Goal: Register for event/course

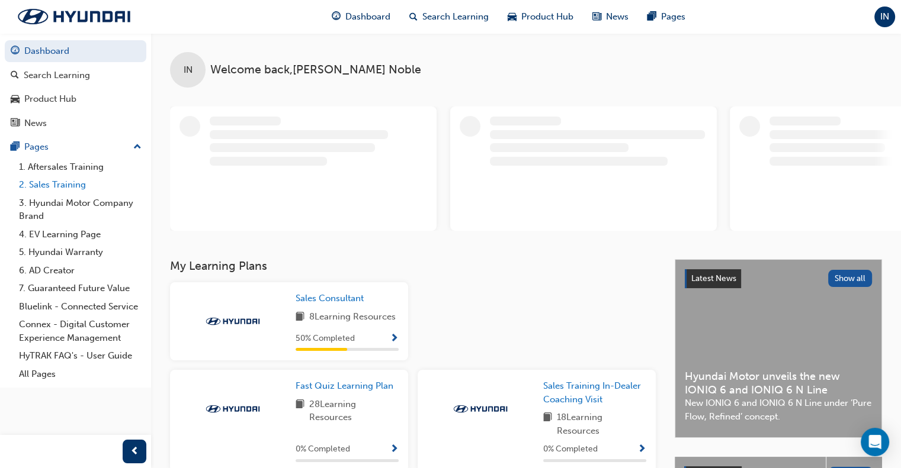
click at [90, 191] on link "2. Sales Training" at bounding box center [80, 185] width 132 height 18
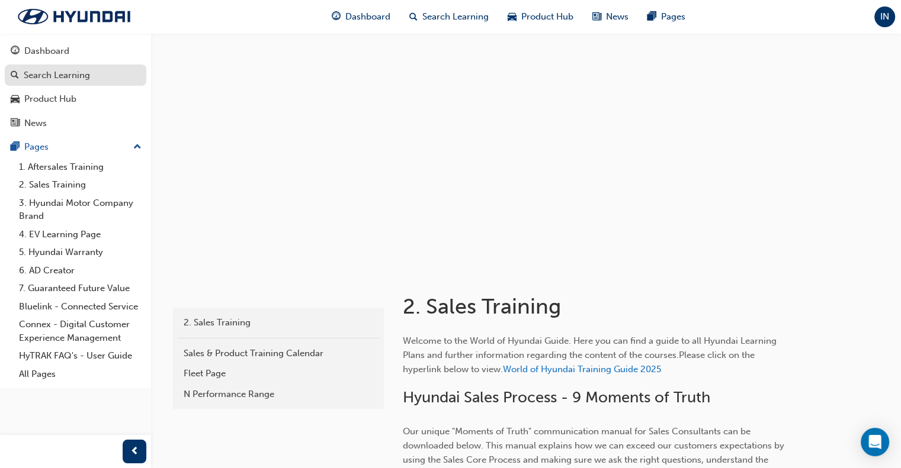
click at [54, 70] on div "Search Learning" at bounding box center [57, 76] width 66 height 14
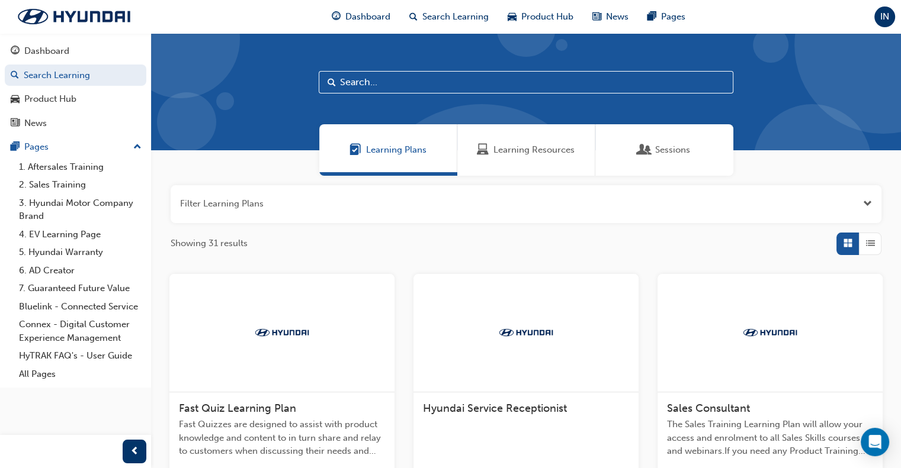
click at [711, 165] on div "Sessions" at bounding box center [664, 150] width 138 height 52
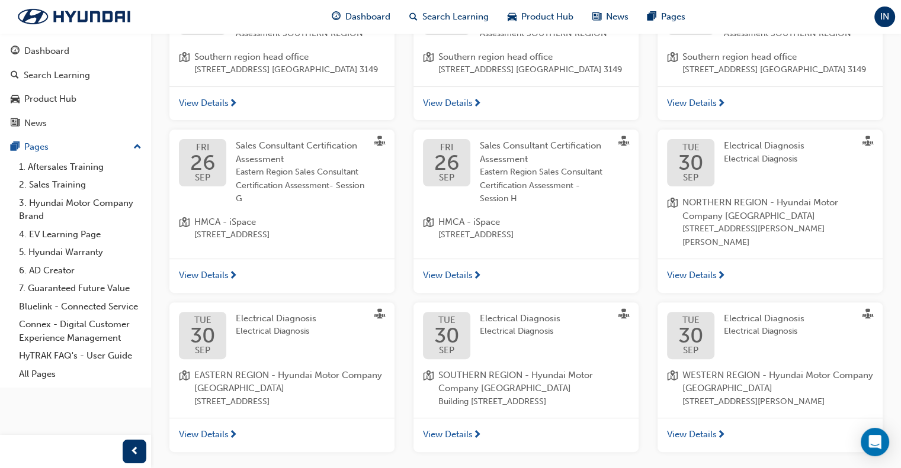
scroll to position [412, 0]
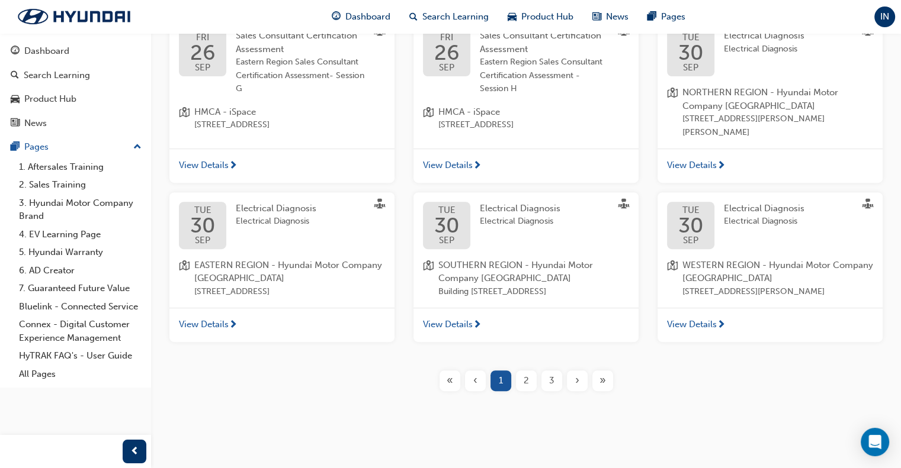
click at [576, 385] on span "›" at bounding box center [577, 381] width 4 height 14
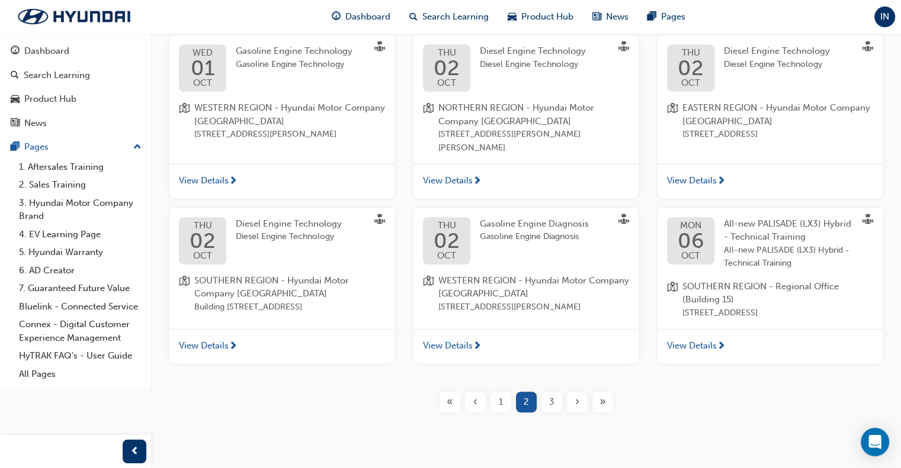
scroll to position [412, 0]
click at [576, 402] on span "›" at bounding box center [577, 402] width 4 height 14
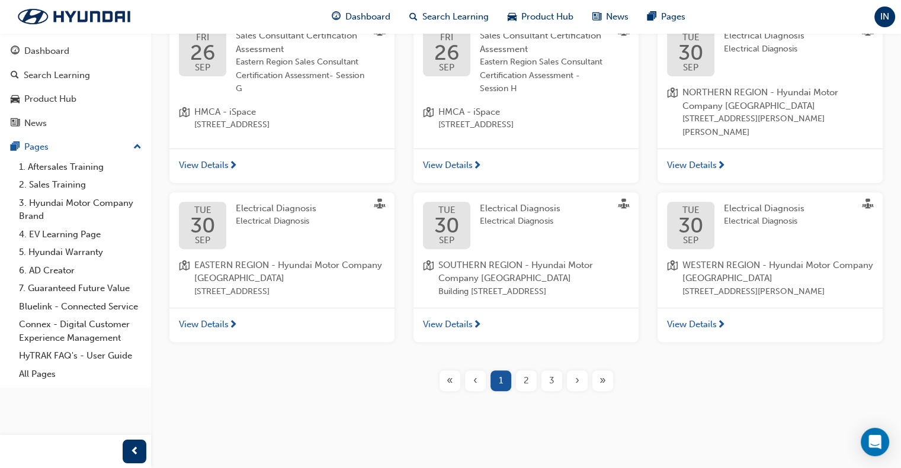
click at [550, 382] on span "3" at bounding box center [551, 381] width 5 height 14
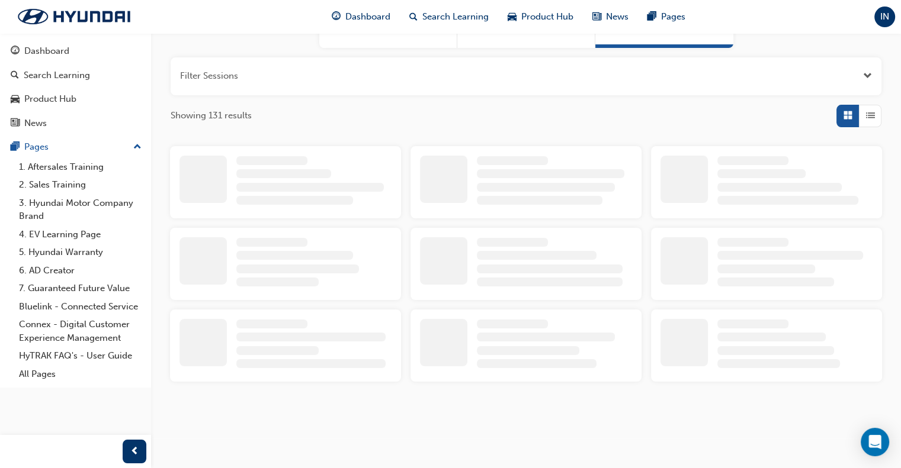
scroll to position [412, 0]
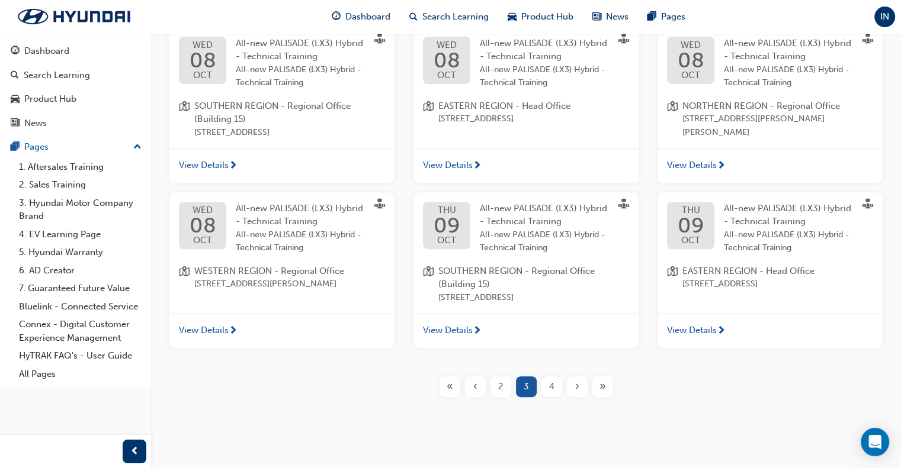
click at [554, 397] on div "4" at bounding box center [551, 387] width 21 height 21
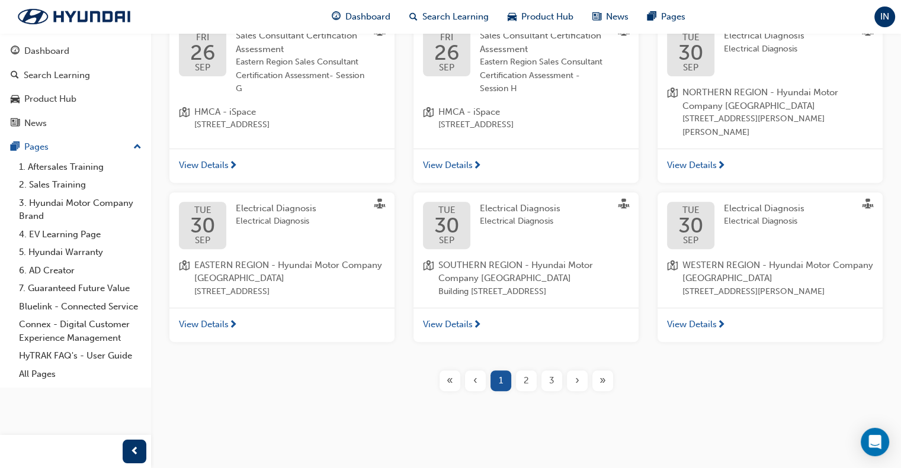
click at [575, 381] on span "›" at bounding box center [577, 381] width 4 height 14
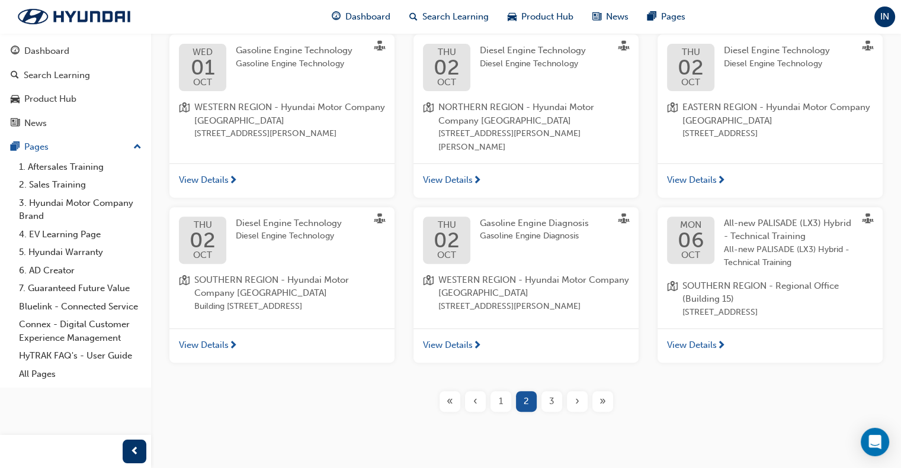
click at [580, 398] on div "›" at bounding box center [577, 401] width 21 height 21
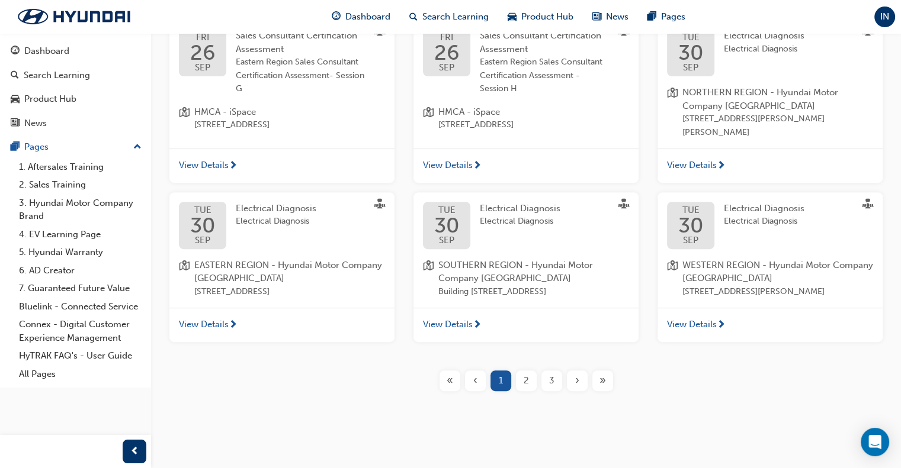
click at [577, 387] on span "›" at bounding box center [577, 381] width 4 height 14
click at [553, 384] on span "3" at bounding box center [551, 381] width 5 height 14
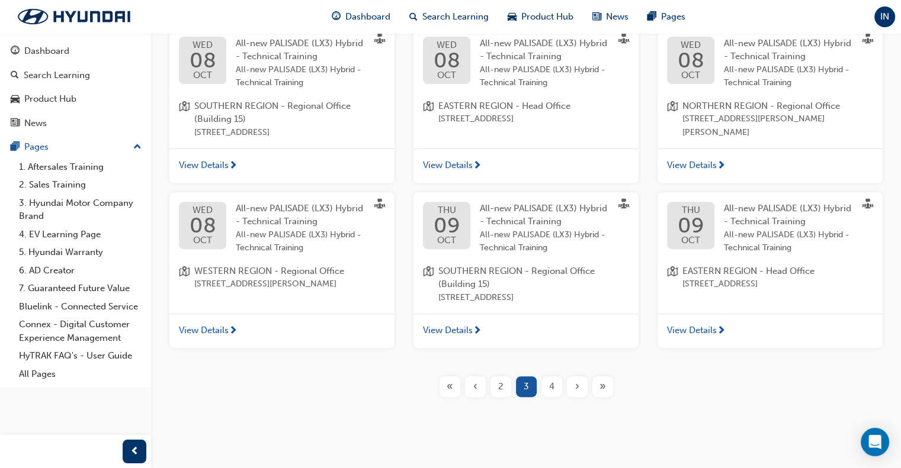
click at [549, 394] on span "4" at bounding box center [551, 387] width 5 height 14
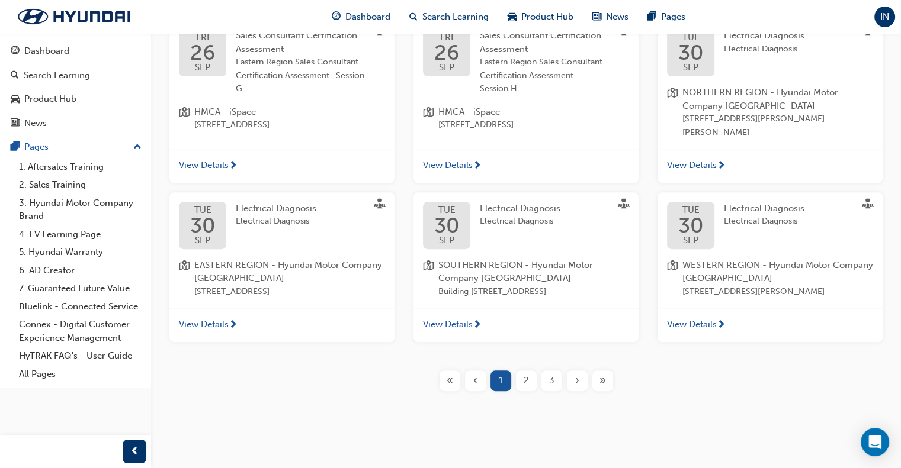
click at [549, 384] on span "3" at bounding box center [551, 381] width 5 height 14
click at [551, 386] on span "3" at bounding box center [551, 381] width 5 height 14
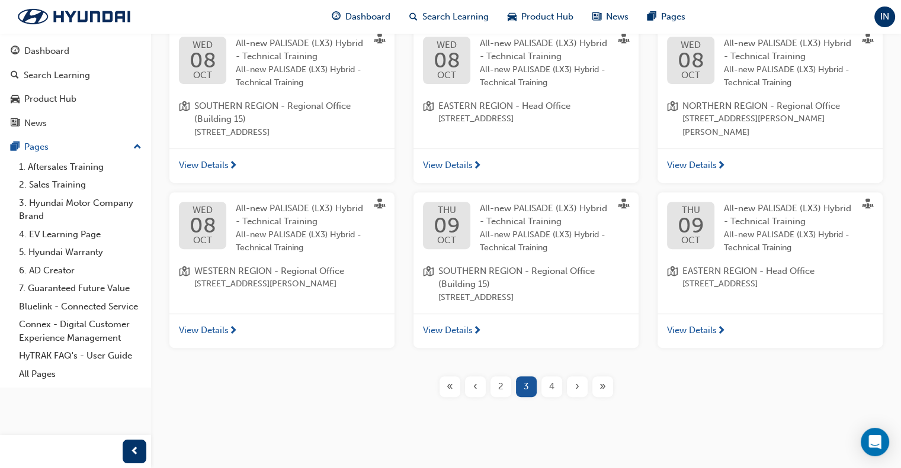
click at [555, 397] on div "4" at bounding box center [551, 387] width 21 height 21
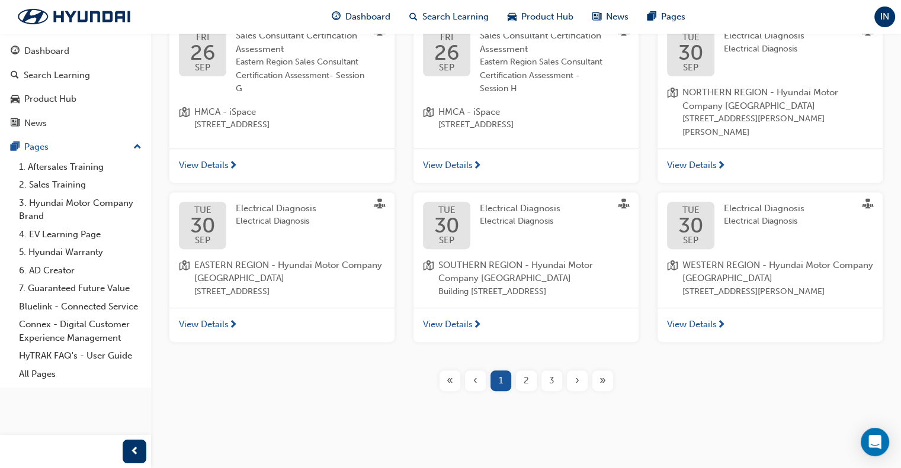
click at [602, 381] on span "»" at bounding box center [602, 381] width 7 height 14
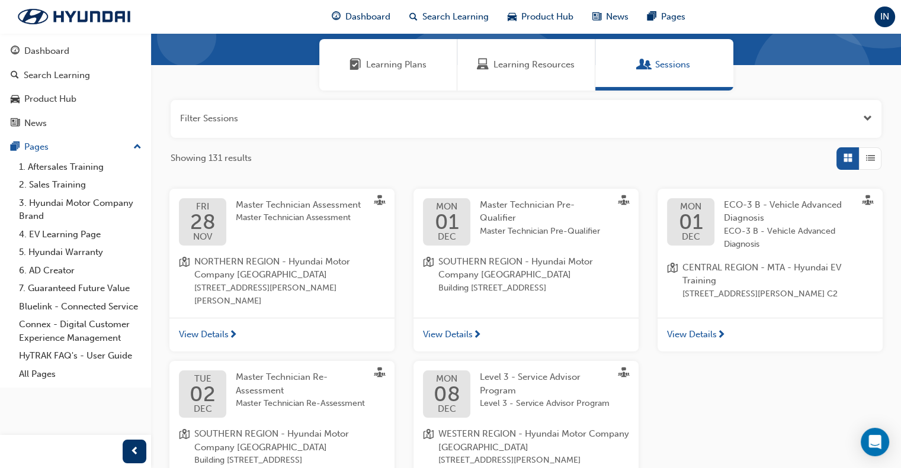
scroll to position [268, 0]
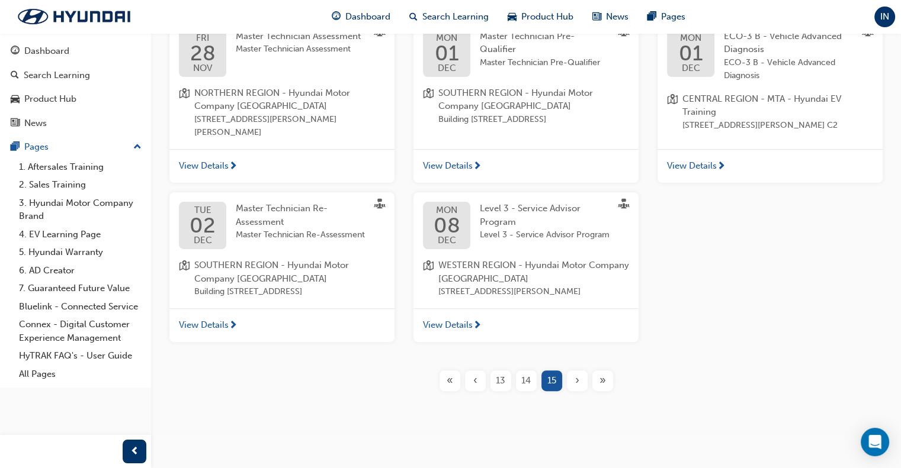
click at [469, 378] on div "‹" at bounding box center [475, 381] width 21 height 21
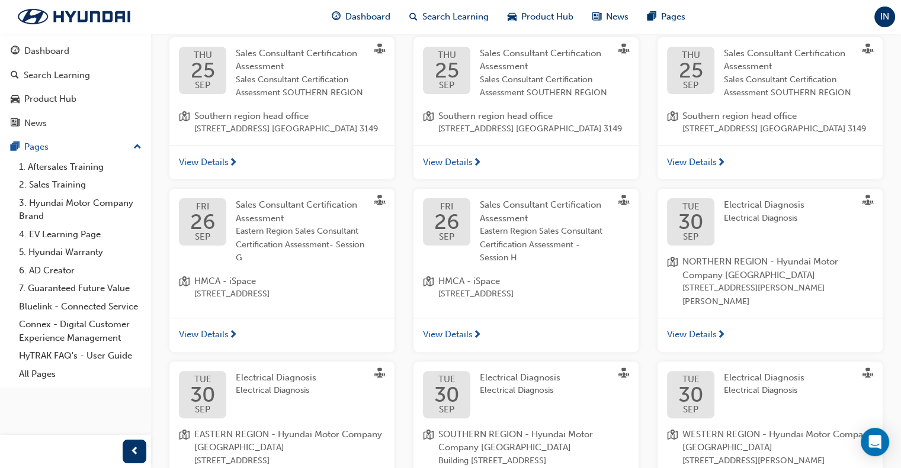
scroll to position [57, 0]
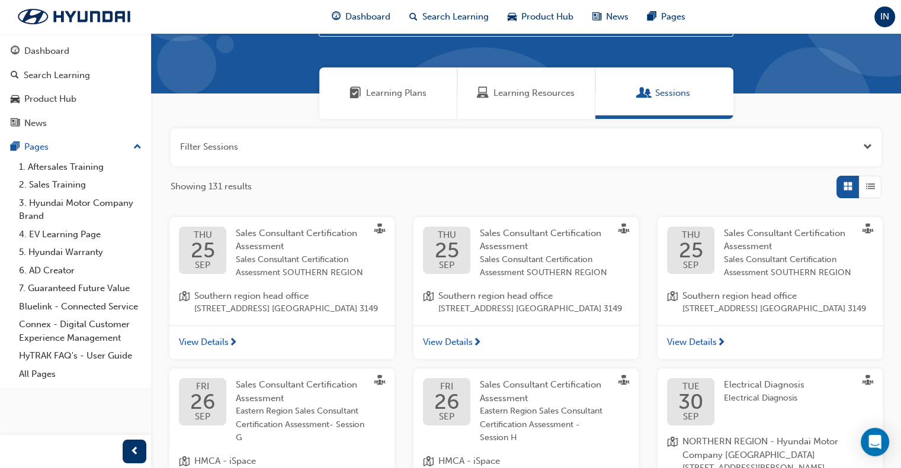
click at [555, 155] on button "button" at bounding box center [526, 148] width 711 height 38
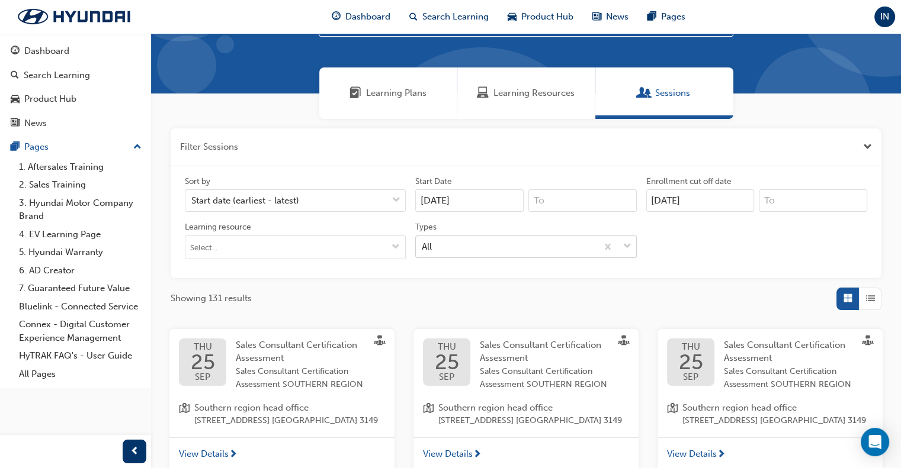
click at [499, 243] on div "All" at bounding box center [506, 246] width 181 height 21
click at [423, 243] on input "Types All" at bounding box center [422, 246] width 1 height 10
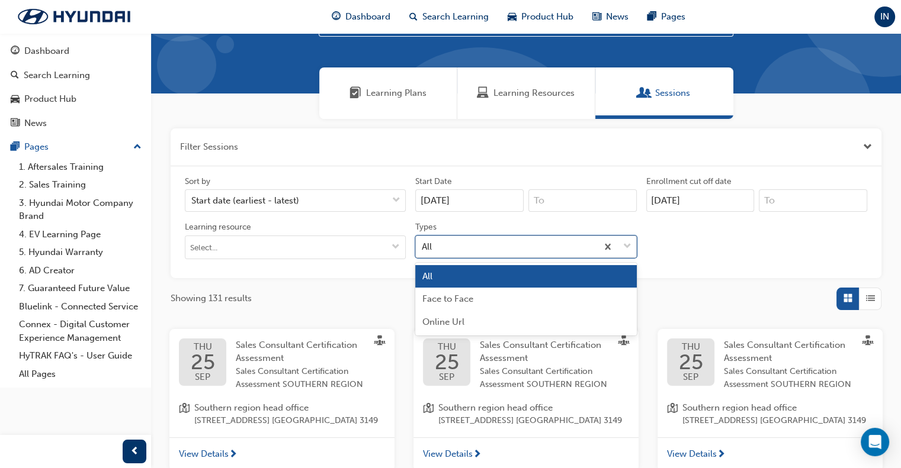
click at [499, 243] on div "All" at bounding box center [506, 246] width 181 height 21
click at [423, 243] on input "Types option All focused, 1 of 3. 3 results available. Use Up and Down to choos…" at bounding box center [422, 246] width 1 height 10
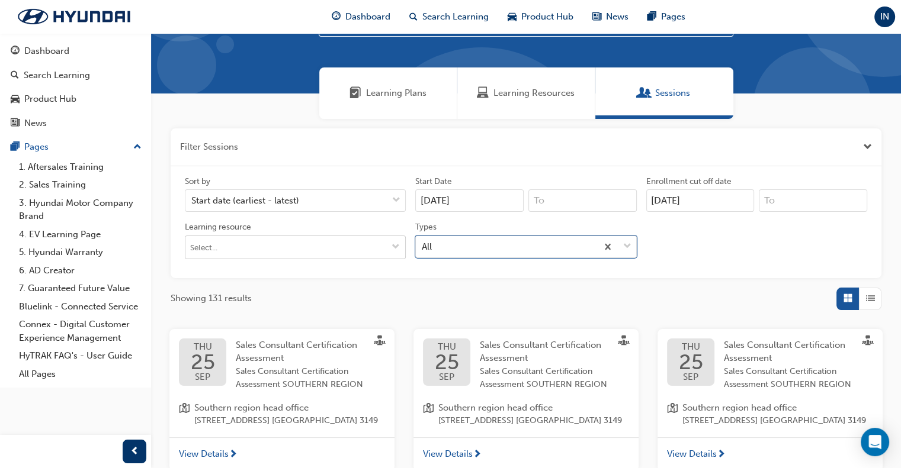
click at [351, 245] on input "Learning resource" at bounding box center [295, 247] width 220 height 23
click at [591, 256] on div "All" at bounding box center [506, 246] width 181 height 21
click at [423, 251] on input "Types All" at bounding box center [422, 246] width 1 height 10
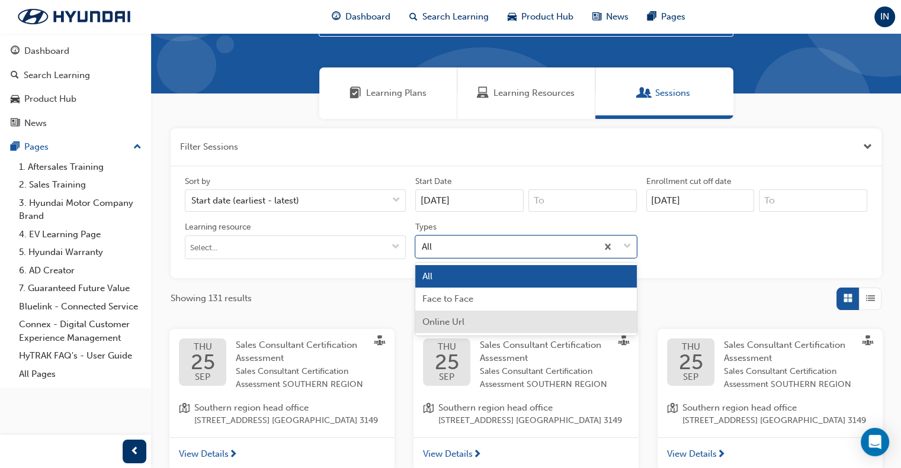
click at [551, 304] on div "Face to Face" at bounding box center [525, 299] width 221 height 23
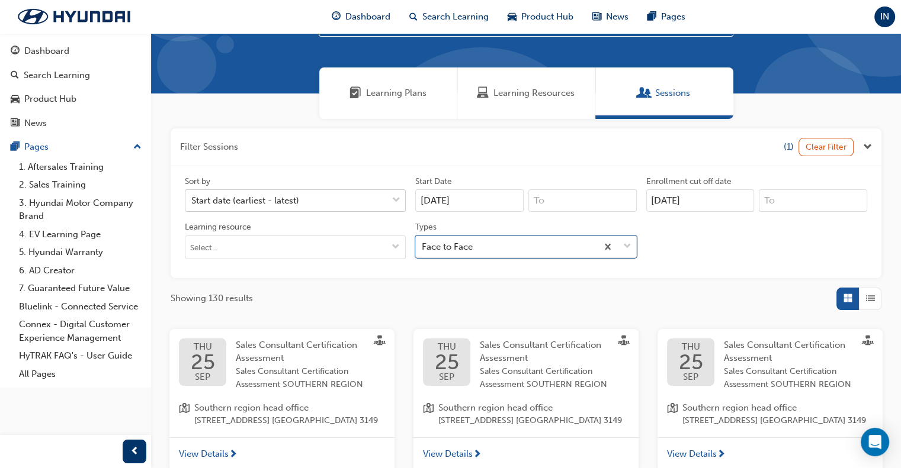
click at [390, 207] on div at bounding box center [396, 200] width 18 height 21
click at [192, 206] on input "Sort by Start date (earliest - latest)" at bounding box center [191, 200] width 1 height 10
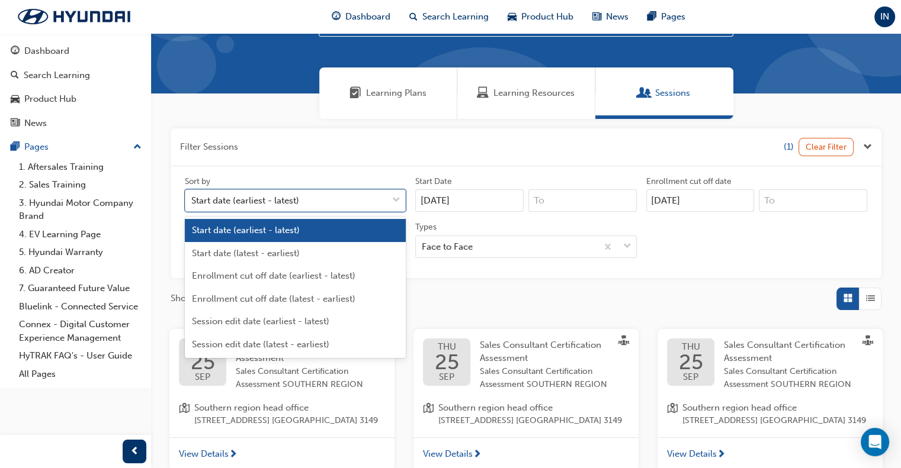
click at [689, 249] on div "Sort by option Start date (earliest - latest) focused, 1 of 6. 6 results availa…" at bounding box center [526, 222] width 692 height 93
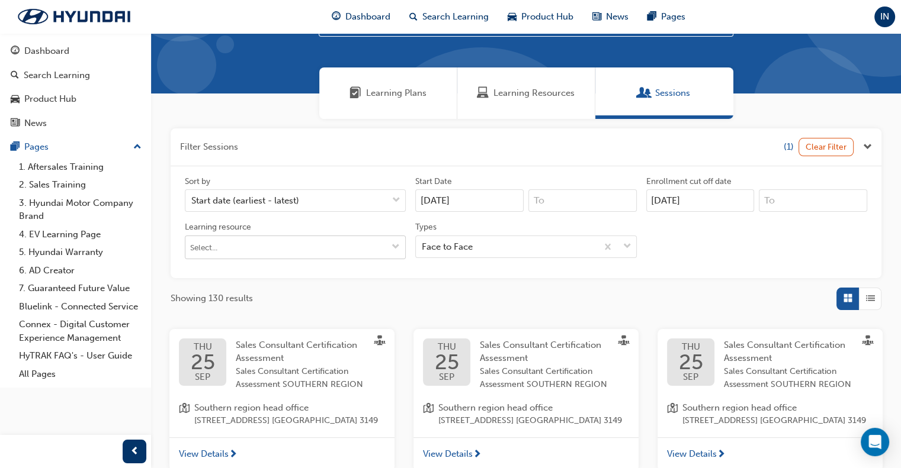
click at [346, 250] on input "Learning resource" at bounding box center [295, 247] width 220 height 23
type input "palisade"
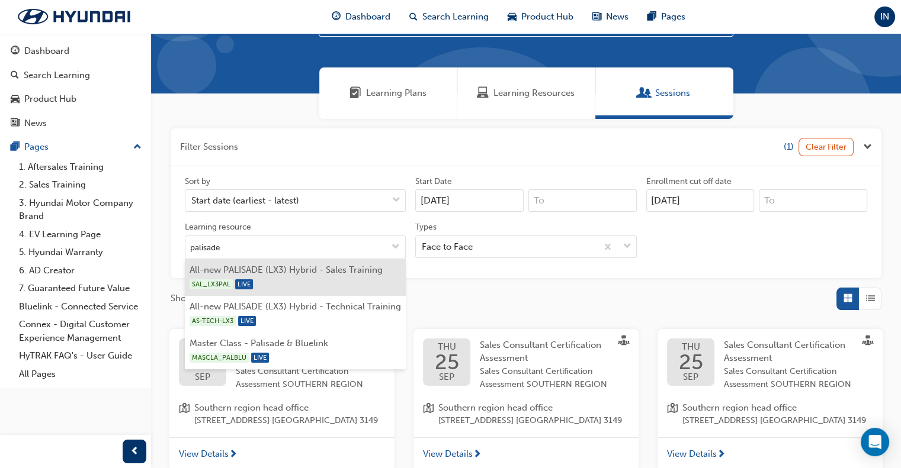
click at [344, 272] on li "All-new PALISADE (LX3) Hybrid - Sales Training SAL_LX3PAL LIVE" at bounding box center [295, 277] width 221 height 37
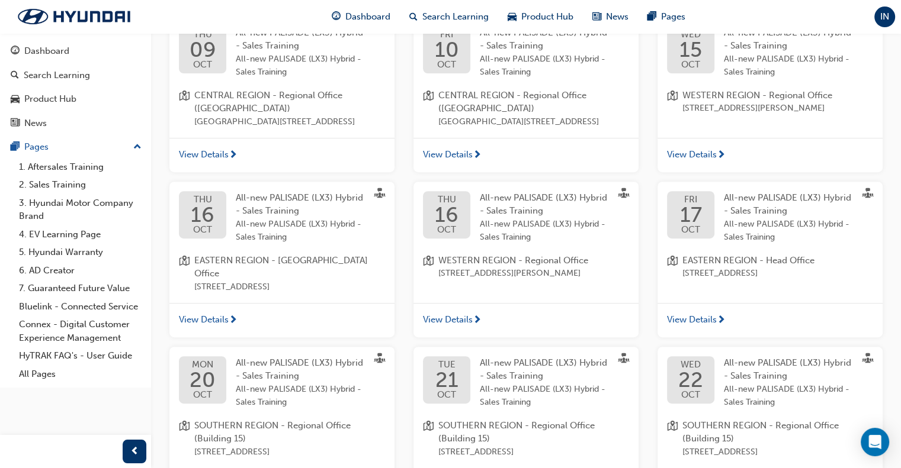
scroll to position [412, 0]
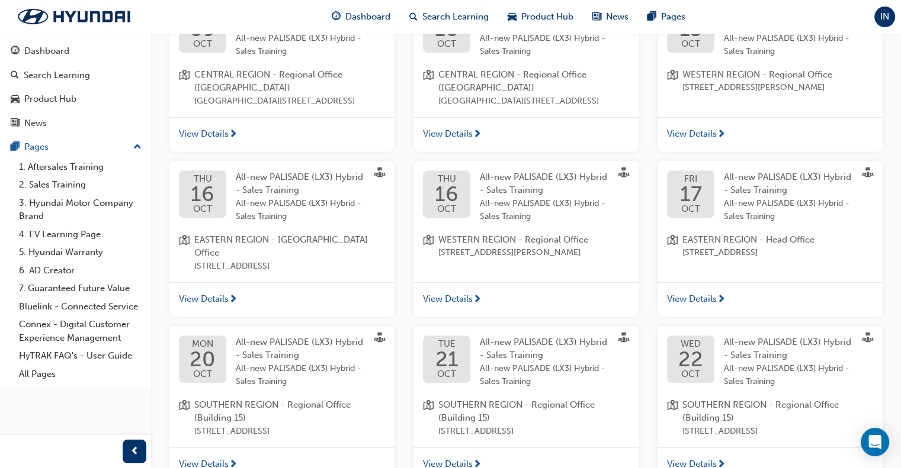
click at [228, 293] on span "View Details" at bounding box center [204, 300] width 50 height 14
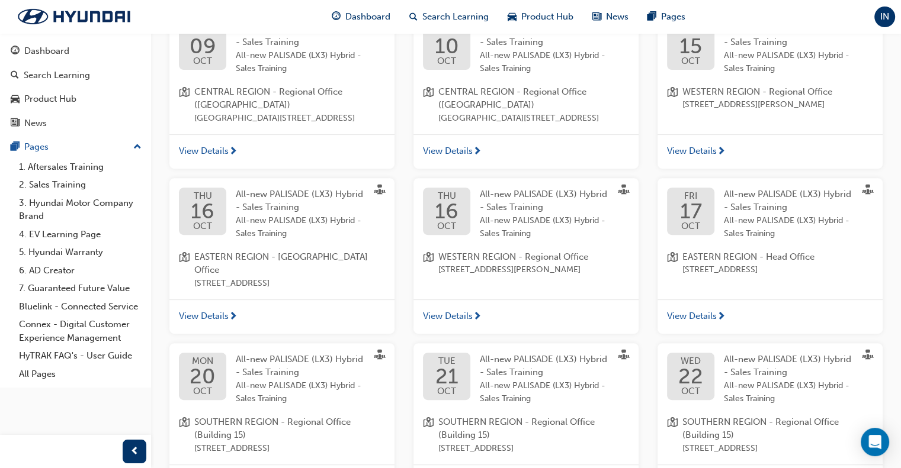
scroll to position [438, 0]
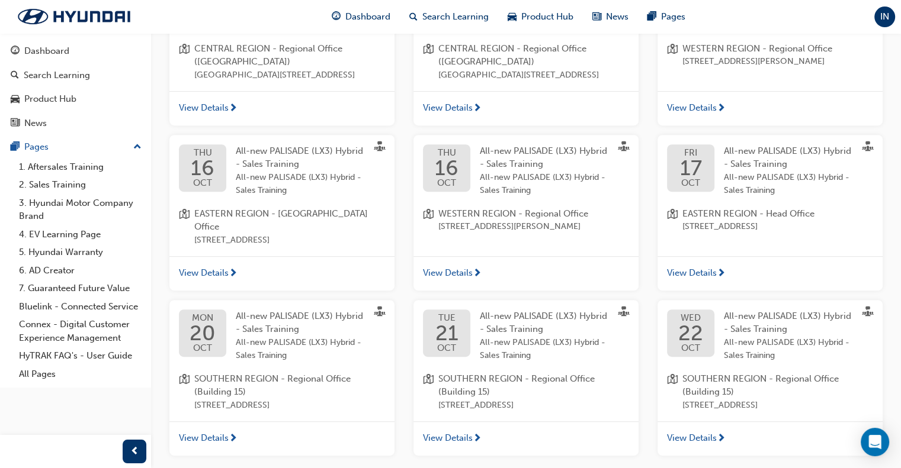
click at [301, 256] on div "View Details" at bounding box center [281, 273] width 225 height 34
